Goal: Task Accomplishment & Management: Complete application form

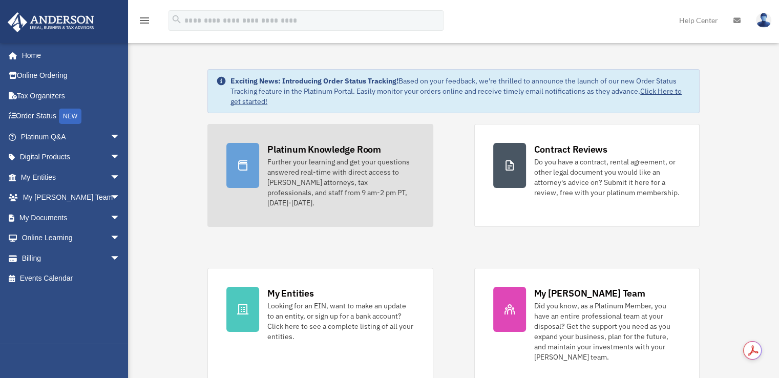
click at [298, 174] on div "Further your learning and get your questions answered real-time with direct acc…" at bounding box center [340, 182] width 146 height 51
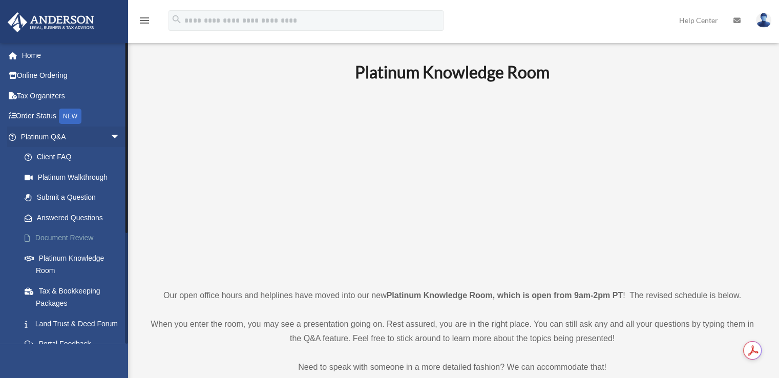
click at [81, 234] on link "Document Review" at bounding box center [74, 238] width 121 height 20
click at [67, 238] on link "Document Review" at bounding box center [74, 238] width 121 height 20
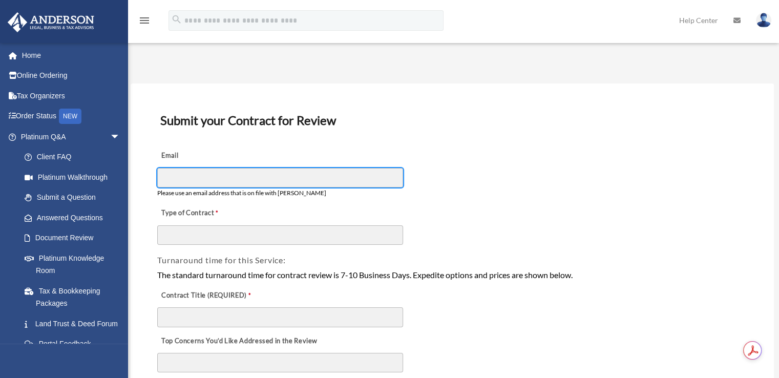
click at [199, 177] on input "Email" at bounding box center [280, 177] width 246 height 19
type input "**********"
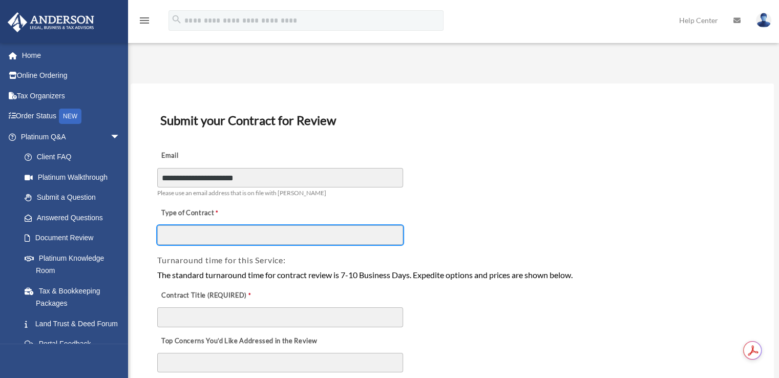
click at [223, 229] on input "Type of Contract" at bounding box center [280, 234] width 246 height 19
type input "**********"
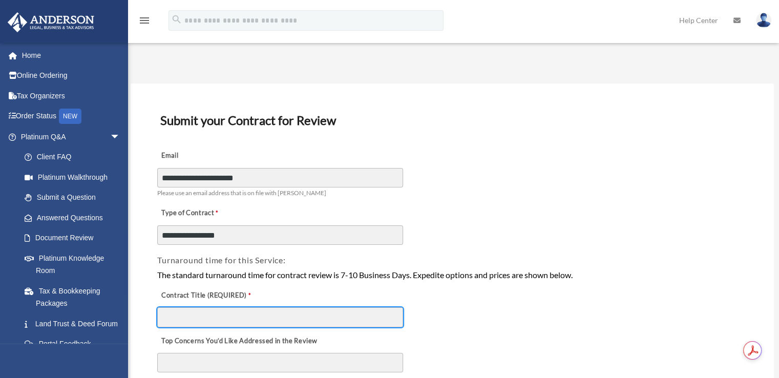
click at [215, 312] on input "Contract Title (REQUIRED)" at bounding box center [280, 316] width 246 height 19
type input "**********"
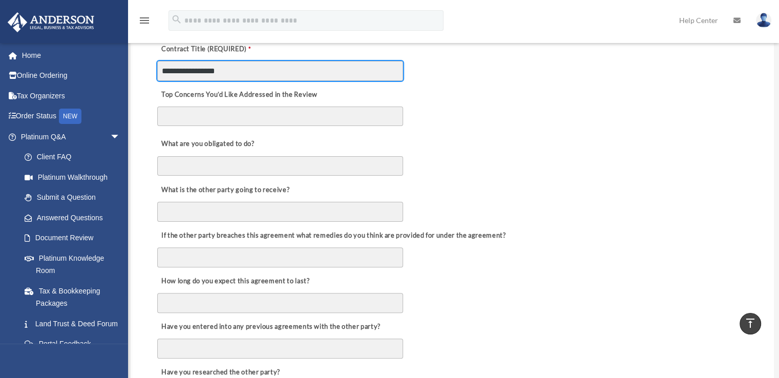
scroll to position [250, 0]
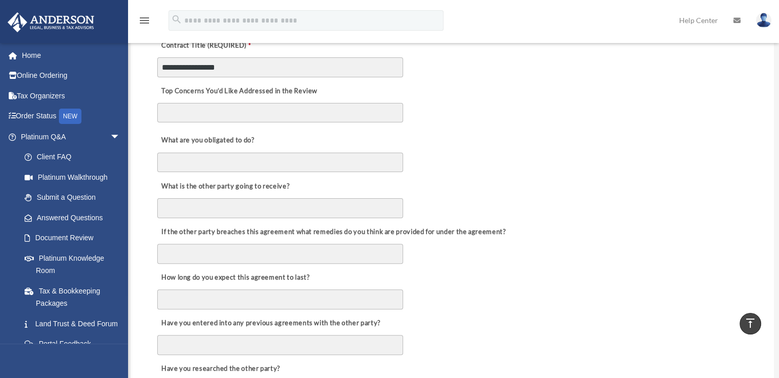
click at [236, 117] on textarea "Top Concerns You’d Like Addressed in the Review" at bounding box center [280, 112] width 246 height 19
type textarea "*"
type textarea "**********"
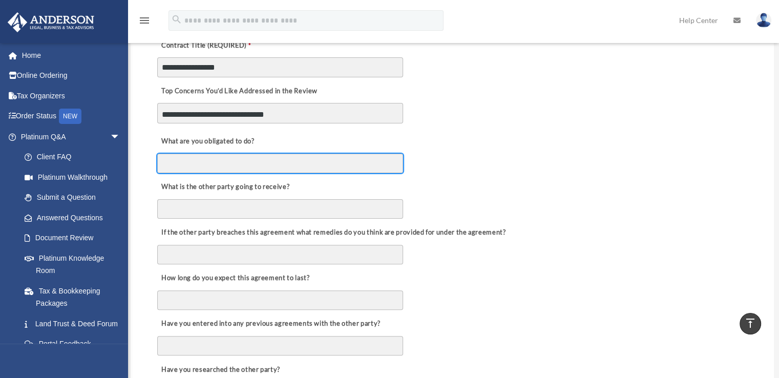
click at [194, 159] on input "What are you obligated to do?" at bounding box center [280, 163] width 246 height 19
type input "*"
type input "**********"
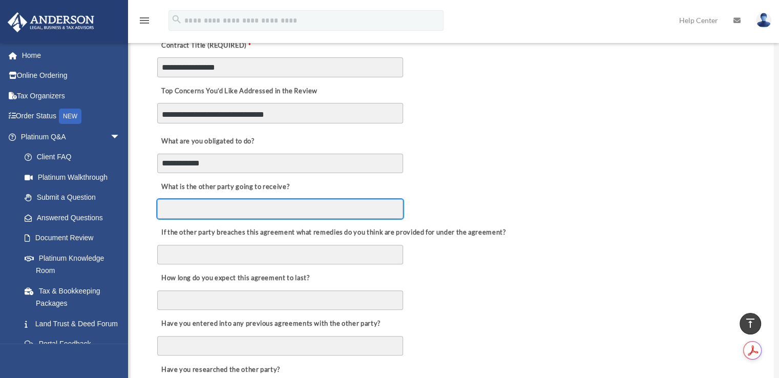
click at [178, 208] on input "What is the other party going to receive?" at bounding box center [280, 208] width 246 height 19
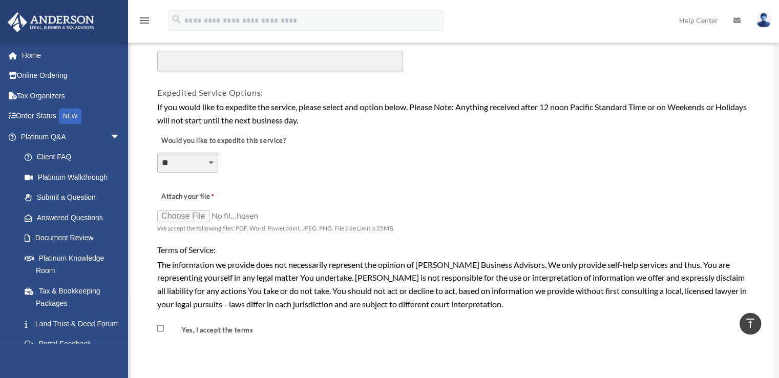
scroll to position [680, 0]
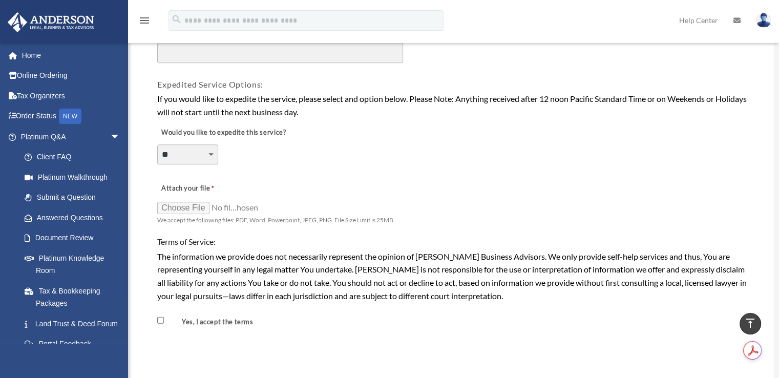
type input "**********"
click at [184, 200] on input "Attach your file" at bounding box center [208, 207] width 102 height 14
type input "**********"
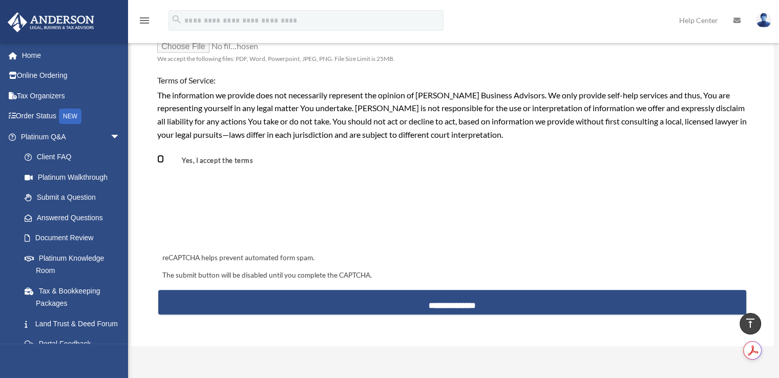
scroll to position [858, 0]
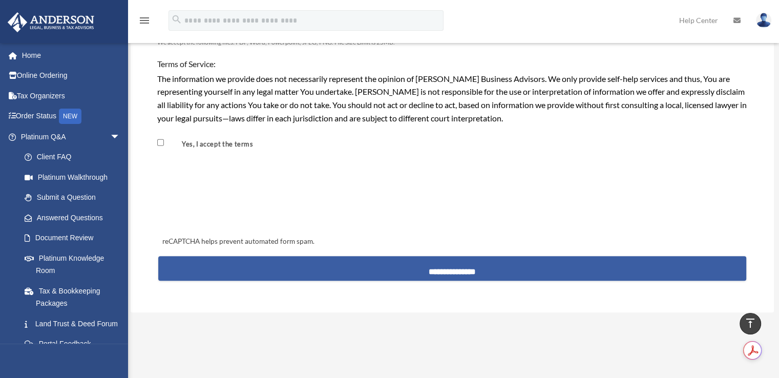
click at [427, 268] on input "**********" at bounding box center [452, 268] width 588 height 25
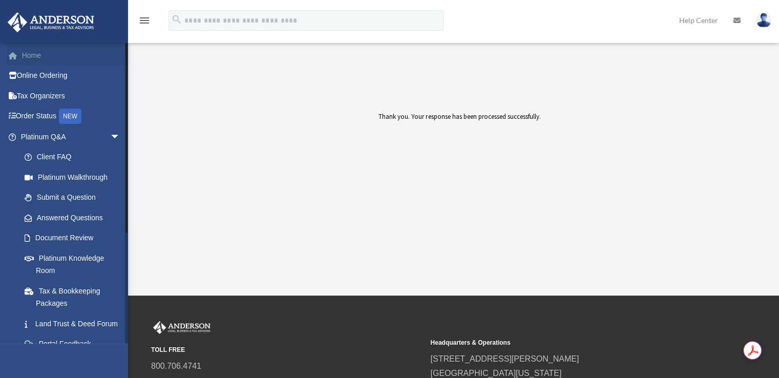
click at [23, 50] on link "Home" at bounding box center [71, 55] width 129 height 20
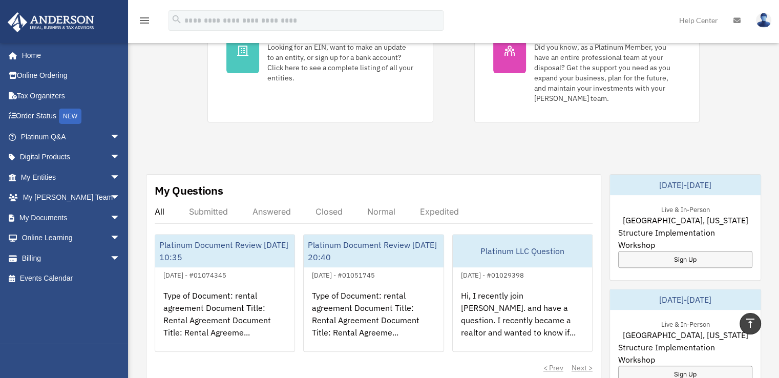
scroll to position [262, 0]
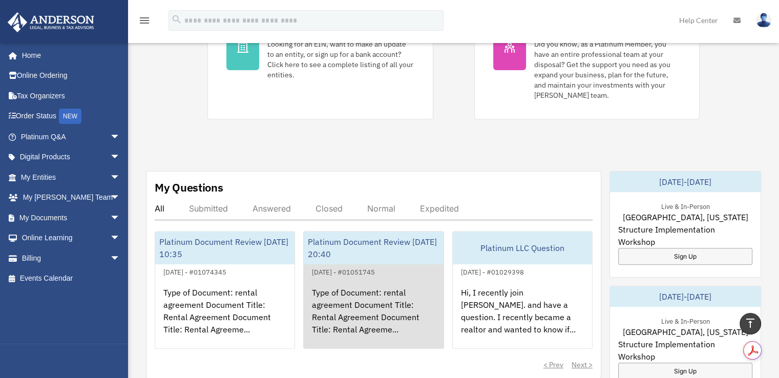
click at [371, 285] on div "Type of Document: rental agreement Document Title: Rental Agreement Document Ti…" at bounding box center [373, 318] width 139 height 80
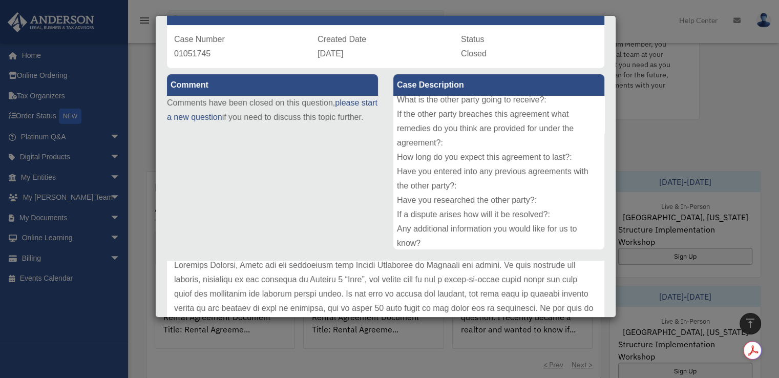
scroll to position [112, 0]
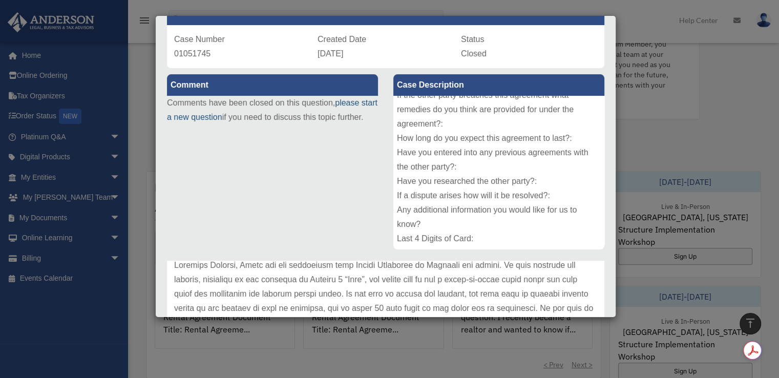
click at [221, 118] on link "please start a new question" at bounding box center [272, 109] width 211 height 23
click at [209, 119] on link "please start a new question" at bounding box center [272, 109] width 211 height 23
click at [212, 118] on link "please start a new question" at bounding box center [272, 109] width 211 height 23
click at [212, 100] on p "Comments have been closed on this question, please start a new question if you …" at bounding box center [272, 110] width 211 height 29
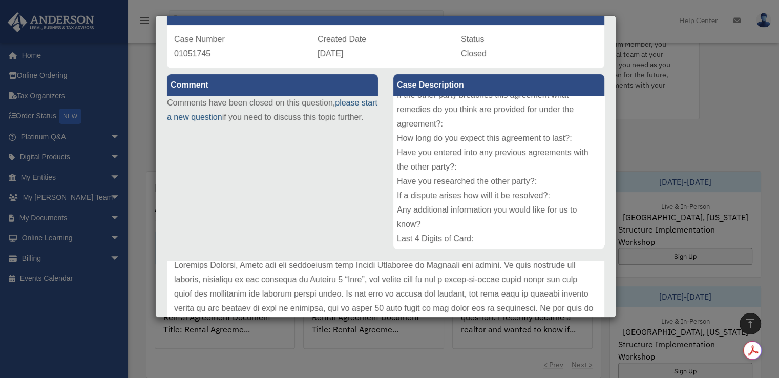
click at [191, 117] on link "please start a new question" at bounding box center [272, 109] width 211 height 23
drag, startPoint x: 779, startPoint y: 152, endPoint x: 752, endPoint y: 62, distance: 92.9
click at [752, 62] on div "Case Detail × Platinum Document Review 07/22/2025 20:40 Case Number 01051745 Cr…" at bounding box center [389, 189] width 779 height 378
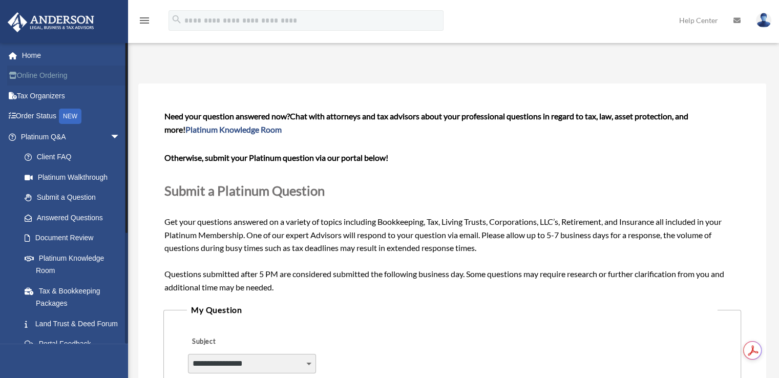
click at [60, 66] on link "Online Ordering" at bounding box center [71, 76] width 129 height 20
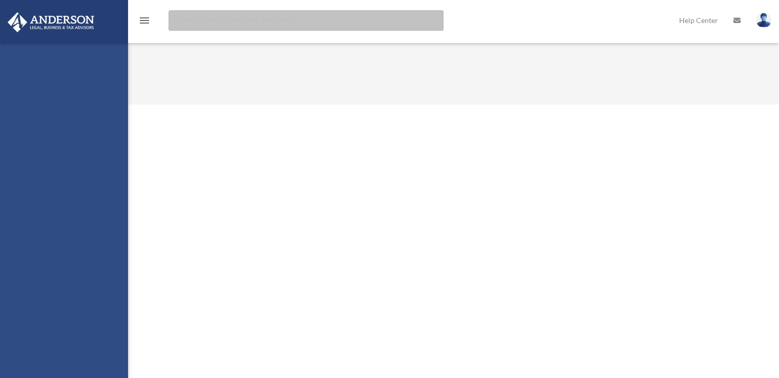
click at [281, 17] on input "search" at bounding box center [306, 20] width 275 height 20
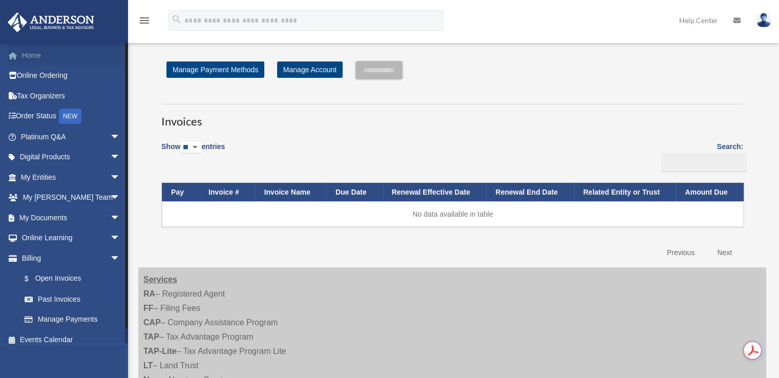
click at [26, 60] on link "Home" at bounding box center [71, 55] width 129 height 20
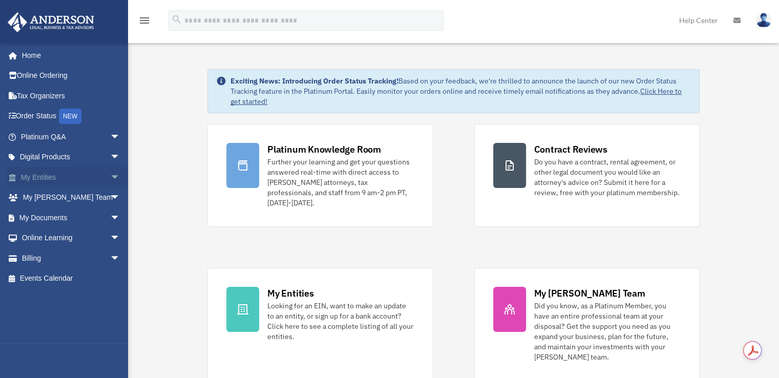
click at [110, 177] on span "arrow_drop_down" at bounding box center [120, 177] width 20 height 21
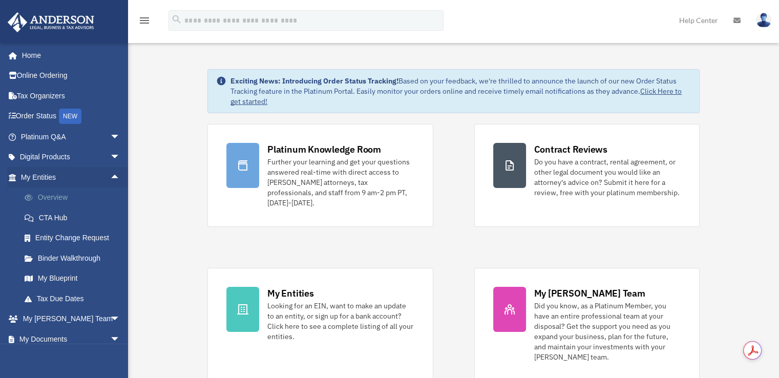
click at [54, 197] on link "Overview" at bounding box center [74, 197] width 121 height 20
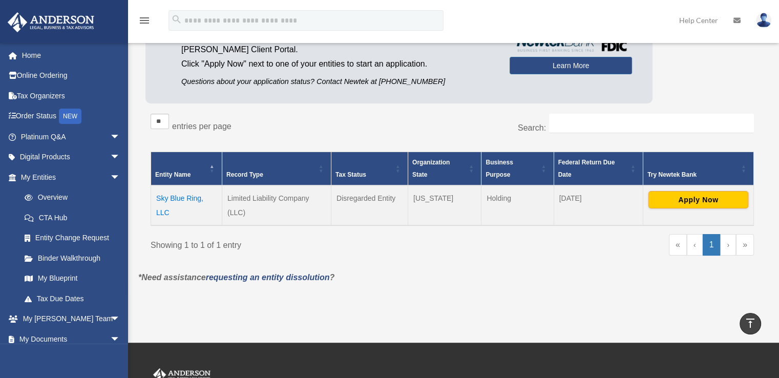
scroll to position [92, 0]
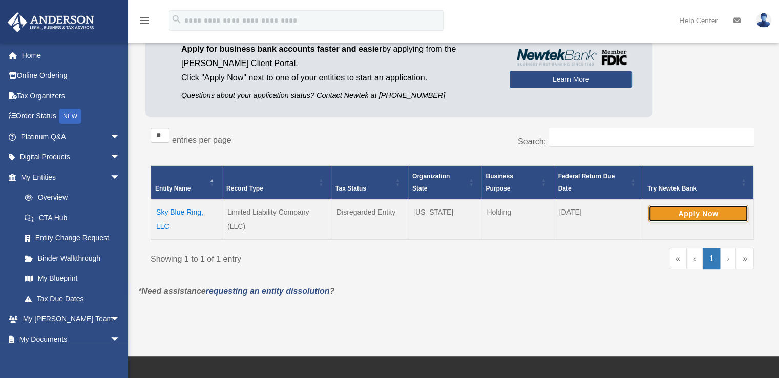
click at [694, 211] on button "Apply Now" at bounding box center [698, 213] width 100 height 17
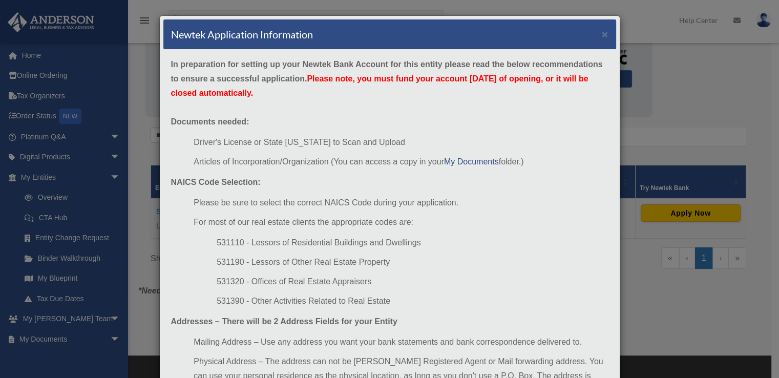
click at [548, 141] on li "Driver's License or State [US_STATE] to Scan and Upload" at bounding box center [401, 142] width 414 height 14
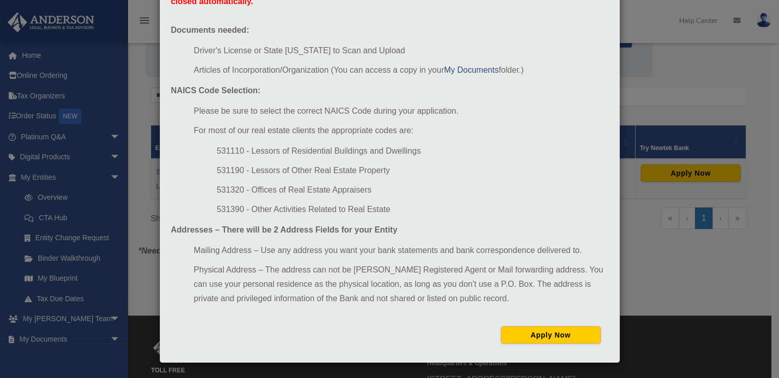
scroll to position [133, 0]
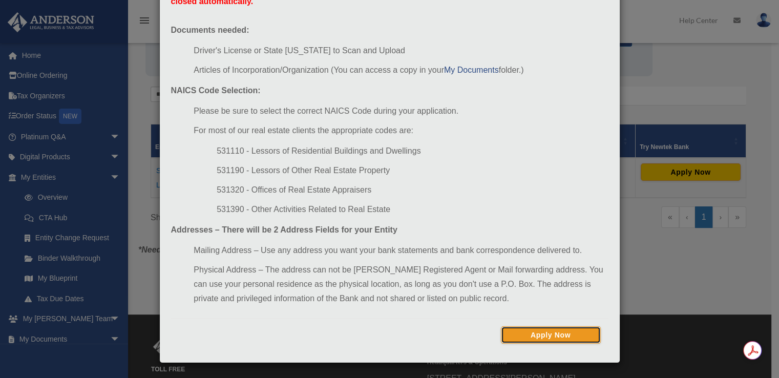
click at [551, 339] on button "Apply Now" at bounding box center [551, 334] width 100 height 17
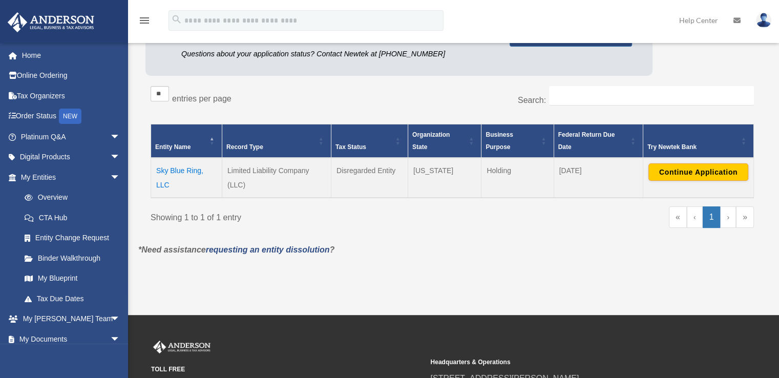
scroll to position [133, 0]
click at [164, 171] on td "Sky Blue Ring, LLC" at bounding box center [186, 178] width 71 height 40
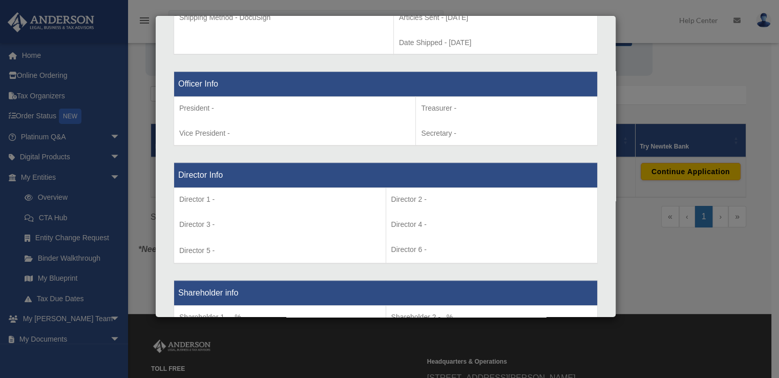
scroll to position [0, 0]
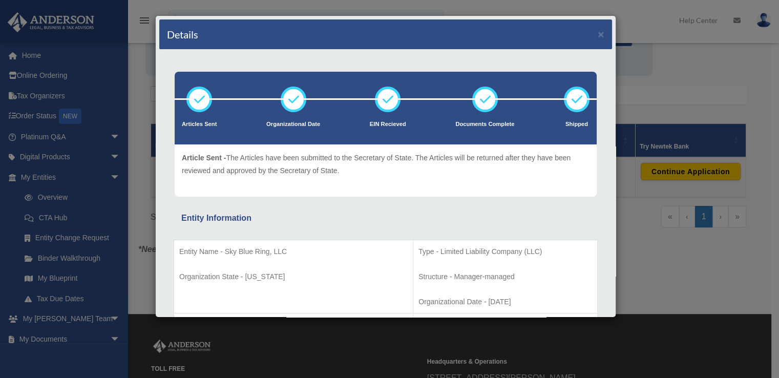
click at [196, 106] on icon at bounding box center [199, 99] width 31 height 31
click at [207, 160] on span "Article Sent -" at bounding box center [204, 158] width 44 height 8
click at [219, 215] on div "Entity Information" at bounding box center [385, 218] width 409 height 14
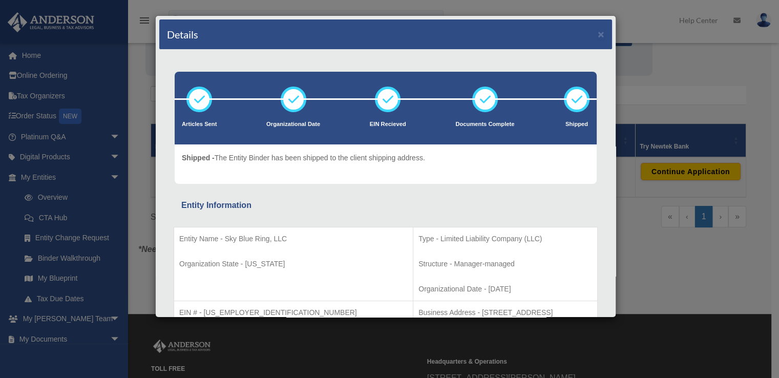
click at [574, 107] on icon at bounding box center [576, 99] width 31 height 31
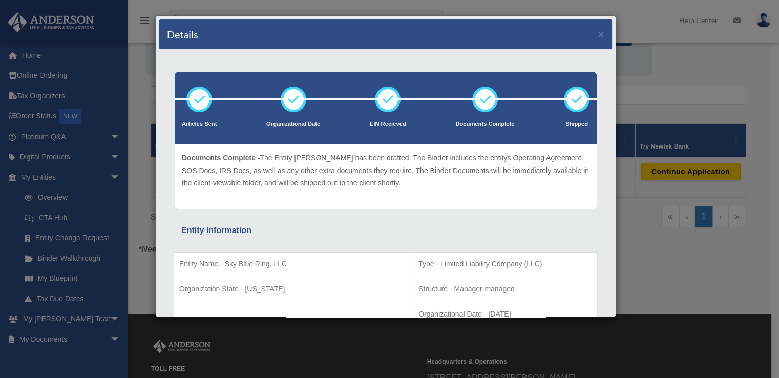
click at [481, 99] on icon at bounding box center [485, 99] width 31 height 31
click at [471, 114] on icon at bounding box center [485, 99] width 31 height 31
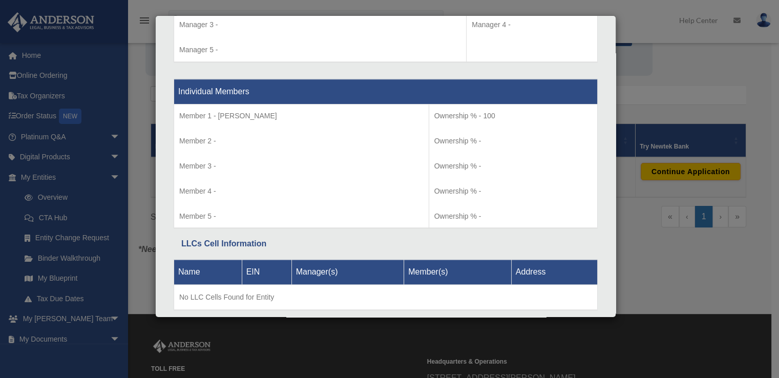
scroll to position [1032, 0]
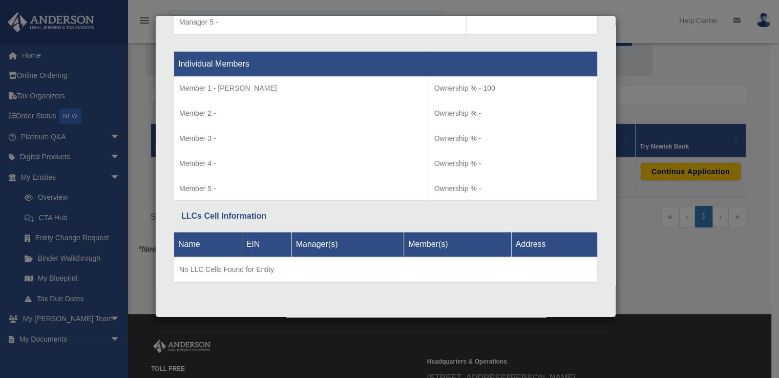
click at [713, 72] on div "Details × Articles Sent Organizational Date" at bounding box center [389, 189] width 779 height 378
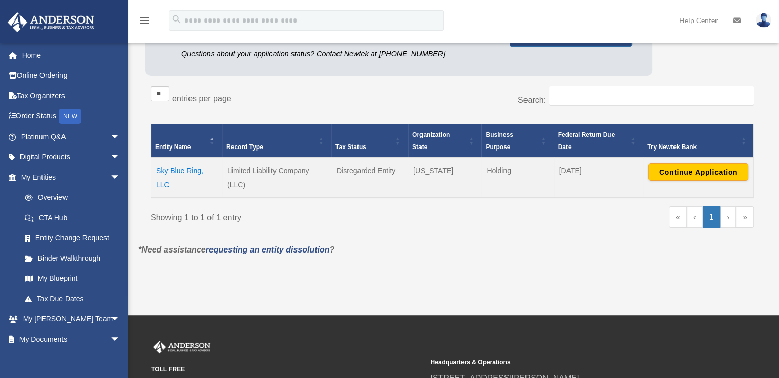
scroll to position [0, 0]
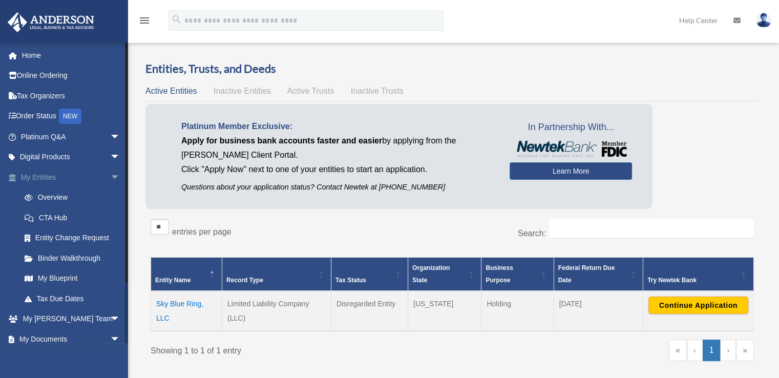
click at [110, 176] on span "arrow_drop_down" at bounding box center [120, 177] width 20 height 21
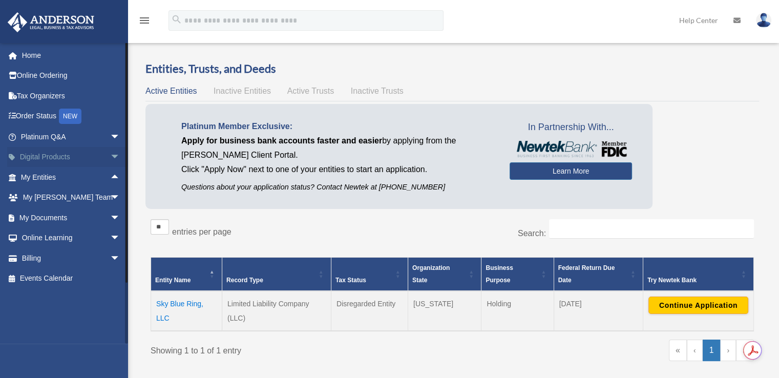
click at [112, 160] on span "arrow_drop_down" at bounding box center [120, 157] width 20 height 21
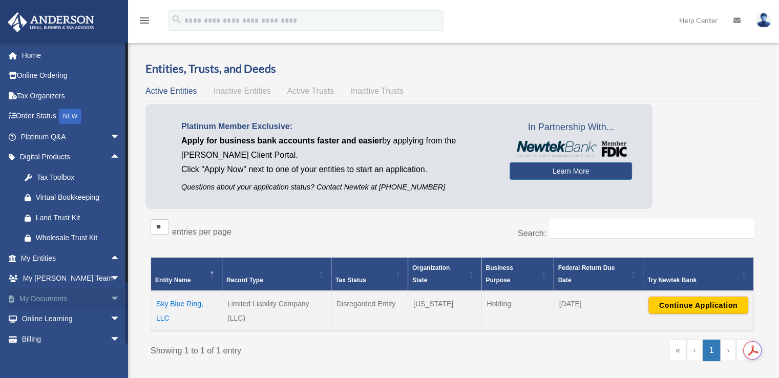
click at [110, 302] on span "arrow_drop_down" at bounding box center [120, 298] width 20 height 21
click at [62, 317] on link "Box" at bounding box center [74, 319] width 121 height 20
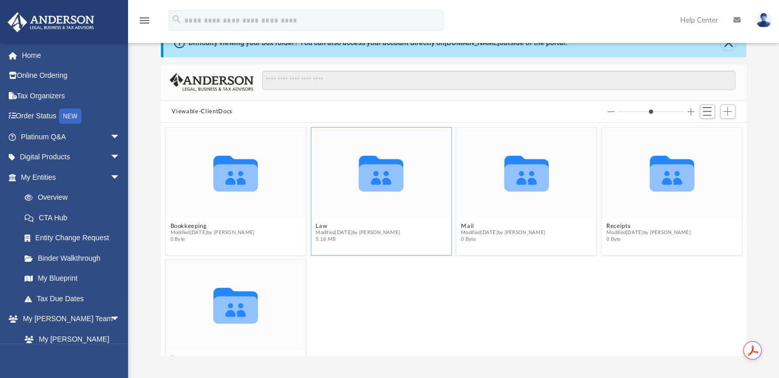
click at [372, 169] on icon "grid" at bounding box center [381, 177] width 45 height 27
click at [351, 233] on span "Modified Tue Jul 22 2025 by Giovanna Zarzosa" at bounding box center [358, 232] width 85 height 7
click at [317, 223] on button "Law" at bounding box center [358, 226] width 85 height 7
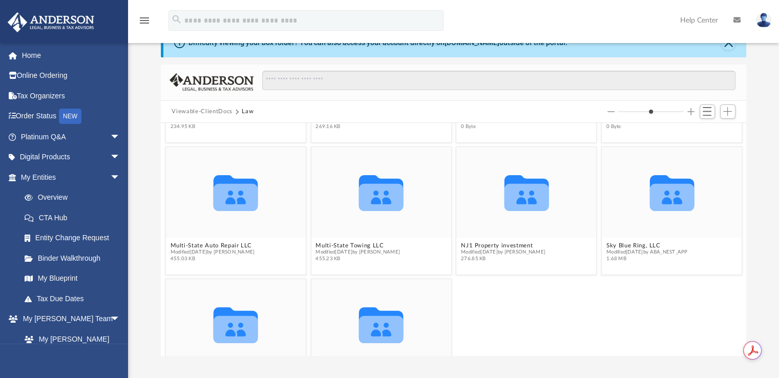
scroll to position [249, 0]
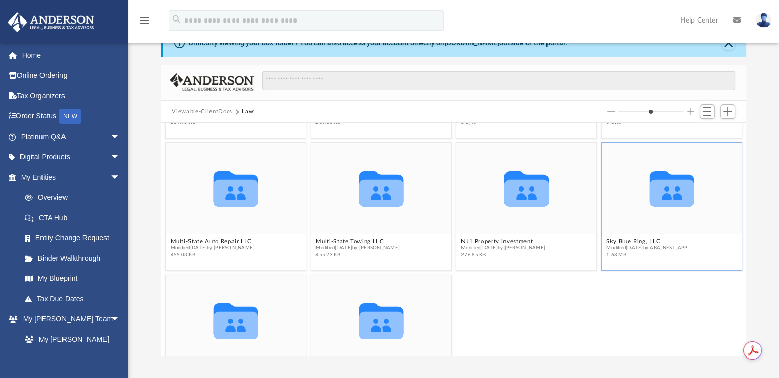
click at [682, 197] on icon "grid" at bounding box center [671, 193] width 45 height 27
click at [615, 252] on span "1.68 MB" at bounding box center [646, 254] width 81 height 7
click at [617, 253] on span "1.68 MB" at bounding box center [646, 254] width 81 height 7
click at [613, 238] on button "Sky Blue Ring, LLC" at bounding box center [646, 241] width 81 height 7
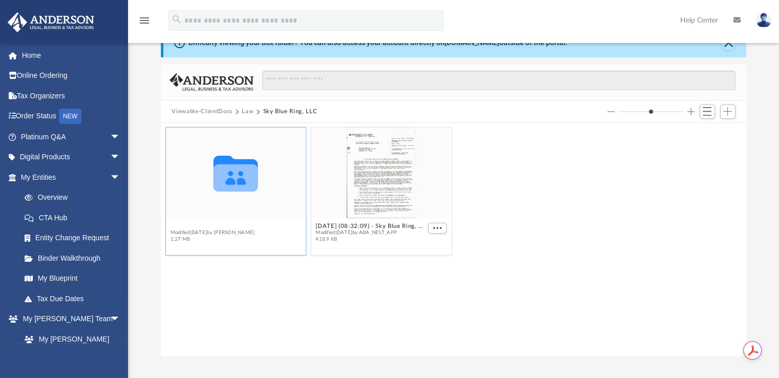
click at [184, 225] on button "Initial Docs" at bounding box center [212, 226] width 85 height 7
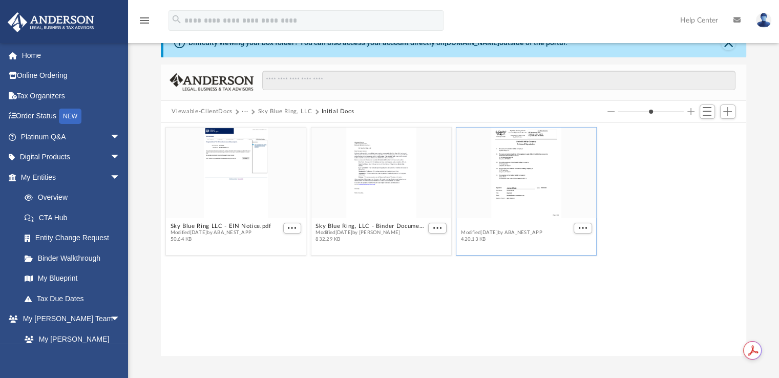
click at [540, 223] on button "Sky Blue Ring, LLC - Filed Articles.pdf" at bounding box center [515, 226] width 109 height 7
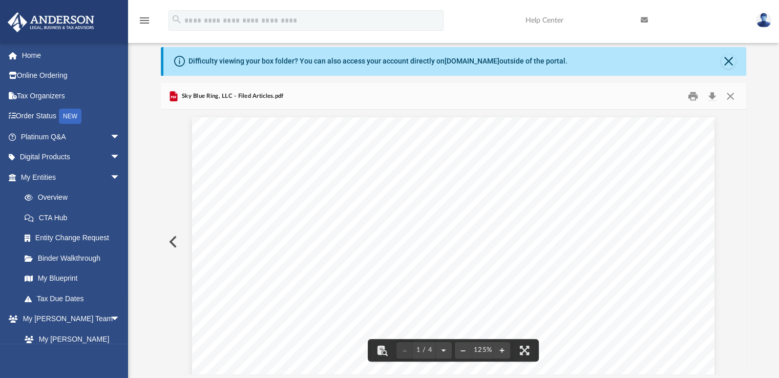
scroll to position [16, 0]
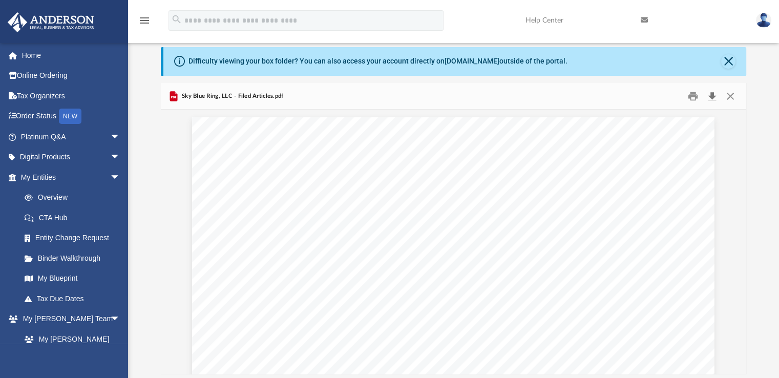
click at [712, 98] on button "Download" at bounding box center [712, 96] width 18 height 16
click at [725, 63] on button "Close" at bounding box center [728, 61] width 14 height 14
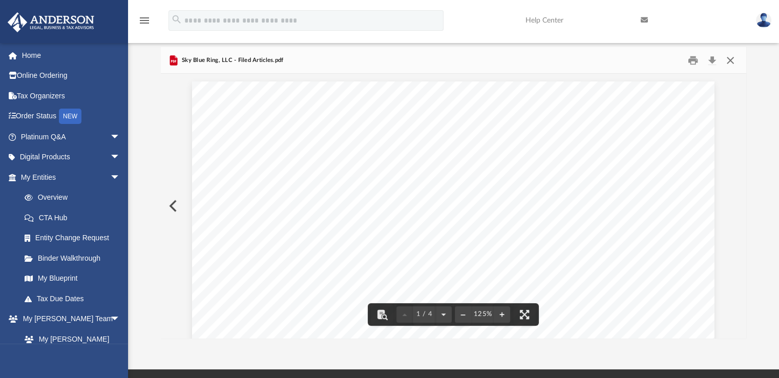
click at [729, 55] on button "Close" at bounding box center [730, 60] width 18 height 16
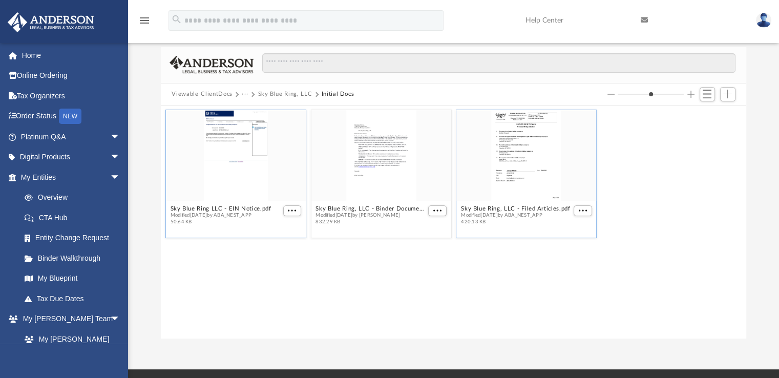
click at [235, 156] on div "grid" at bounding box center [235, 155] width 140 height 91
click at [85, 253] on link "Binder Walkthrough" at bounding box center [74, 258] width 121 height 20
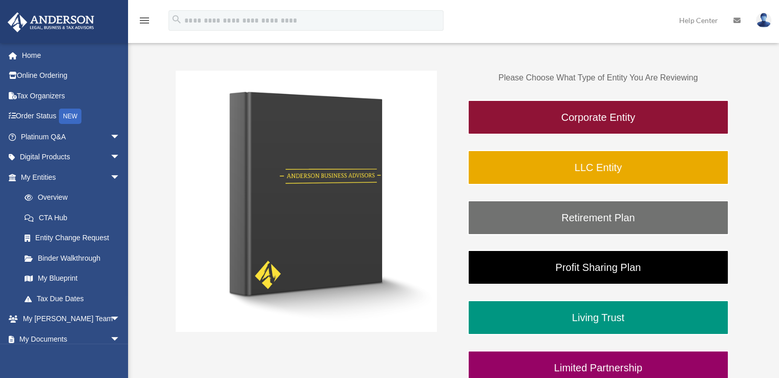
scroll to position [135, 0]
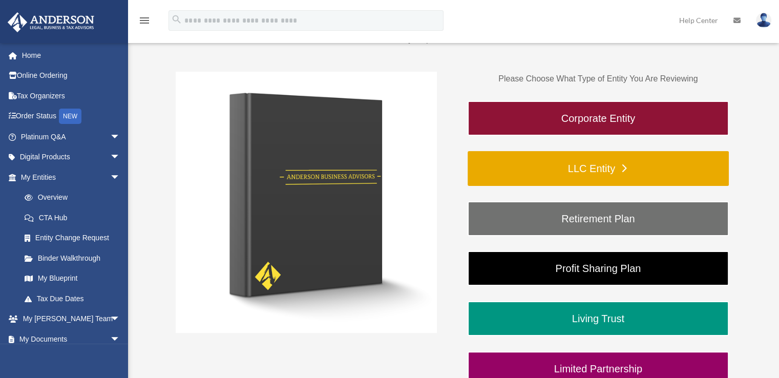
click at [617, 161] on link "LLC Entity" at bounding box center [598, 168] width 261 height 35
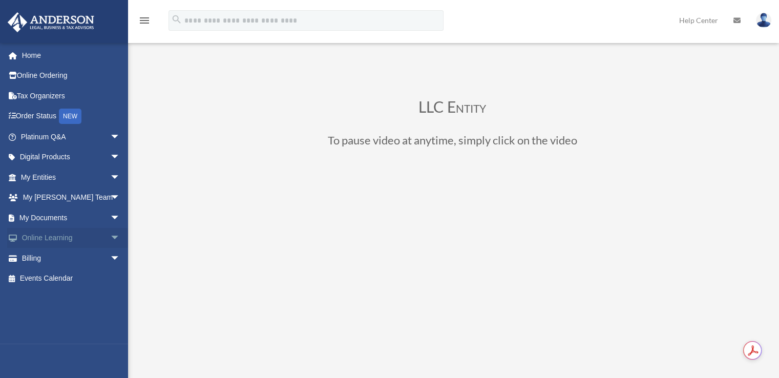
click at [110, 240] on span "arrow_drop_down" at bounding box center [120, 238] width 20 height 21
click at [58, 295] on link "Resources" at bounding box center [74, 298] width 121 height 20
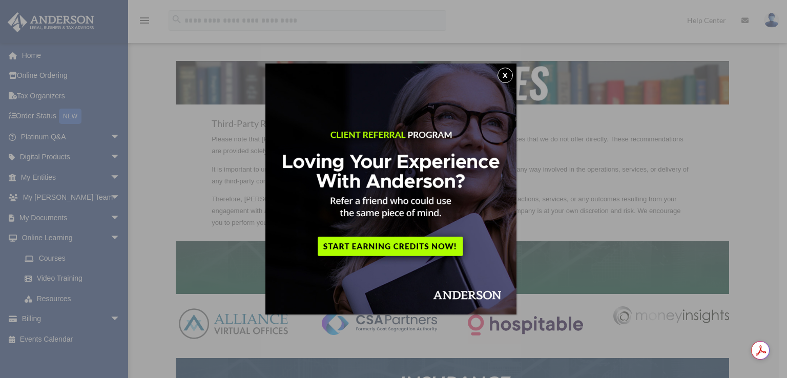
click at [52, 117] on div "x" at bounding box center [393, 189] width 787 height 378
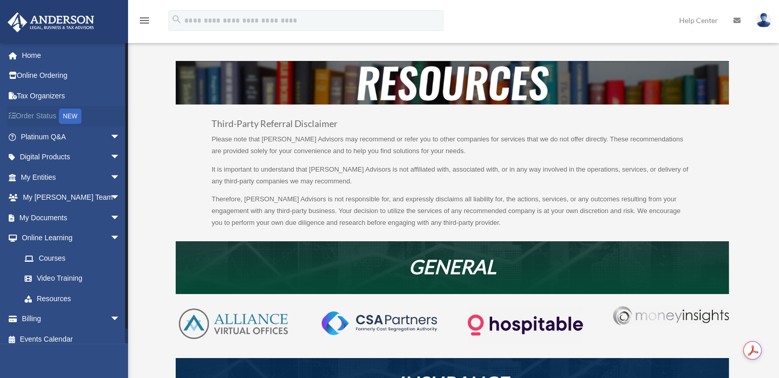
click at [33, 116] on link "Order Status NEW" at bounding box center [71, 116] width 129 height 21
